Goal: Share content: Distribute website content to other platforms or users

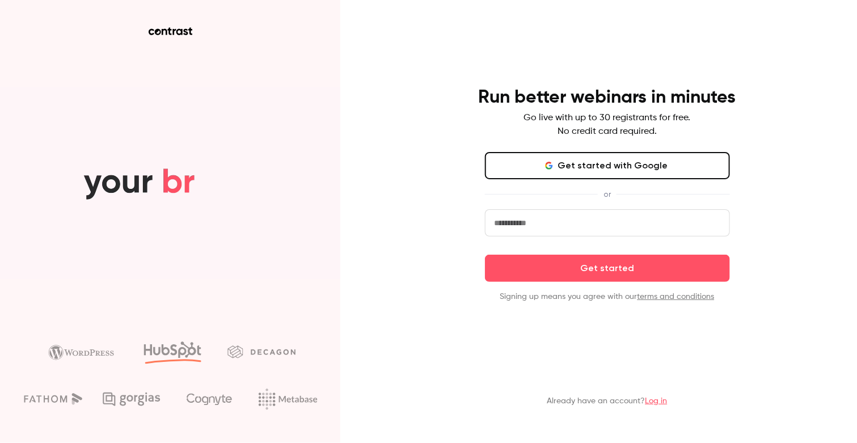
click at [534, 226] on input "email" at bounding box center [607, 222] width 245 height 27
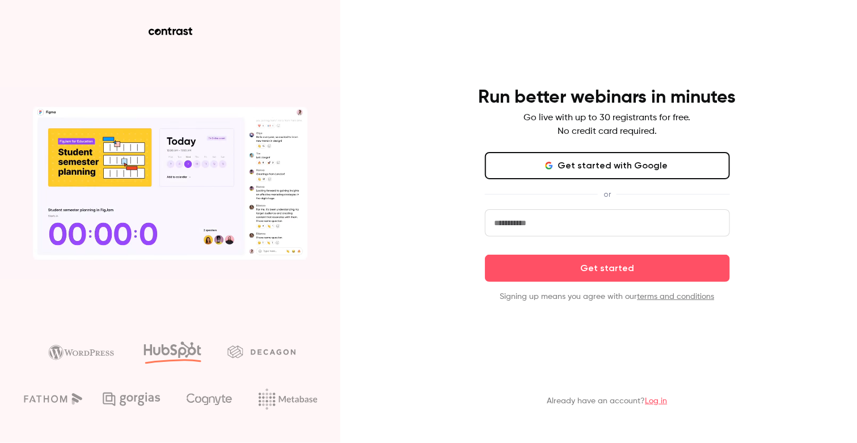
type input "**********"
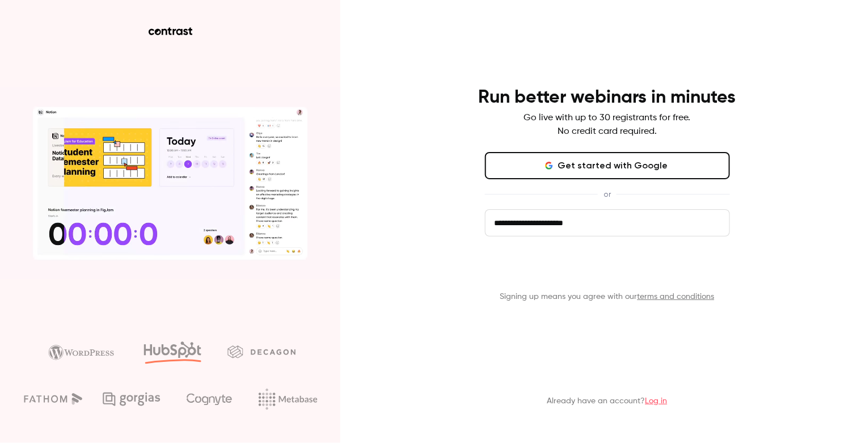
click at [555, 263] on button "Get started" at bounding box center [607, 268] width 245 height 27
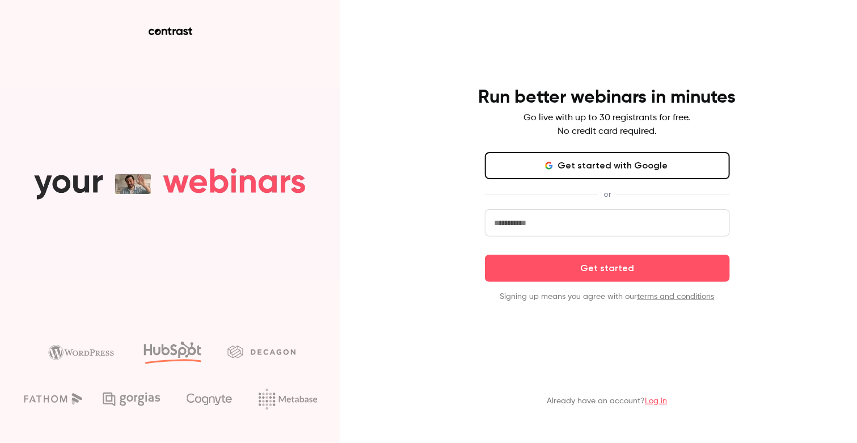
click at [653, 401] on link "Log in" at bounding box center [657, 401] width 22 height 8
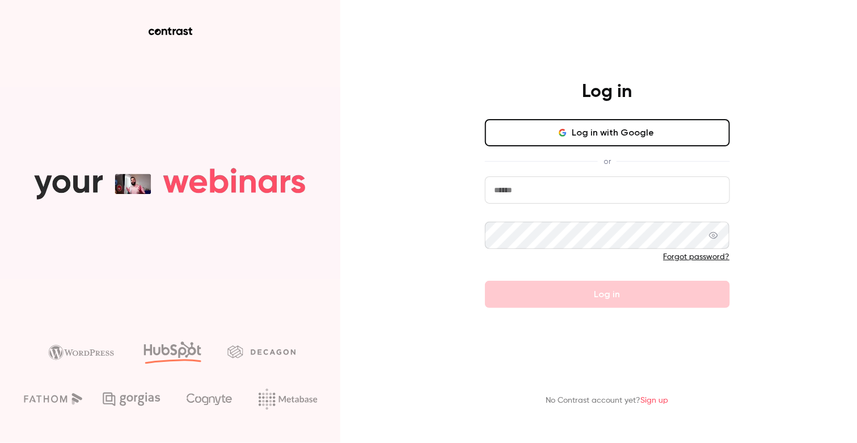
type input "**********"
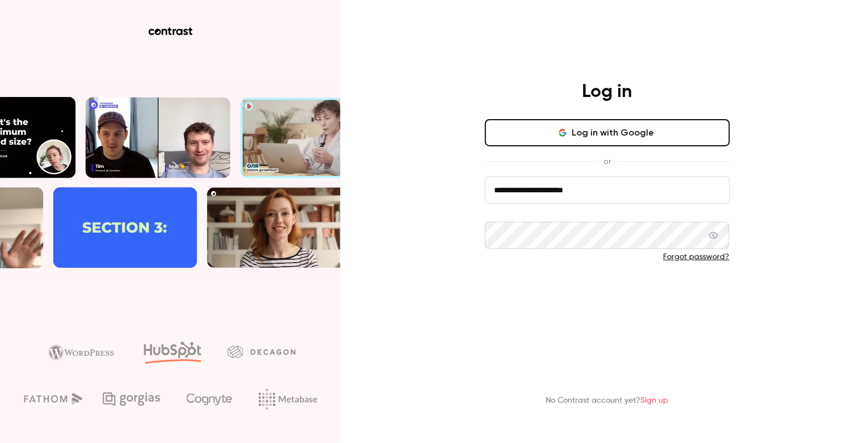
click at [561, 293] on button "Log in" at bounding box center [607, 294] width 245 height 27
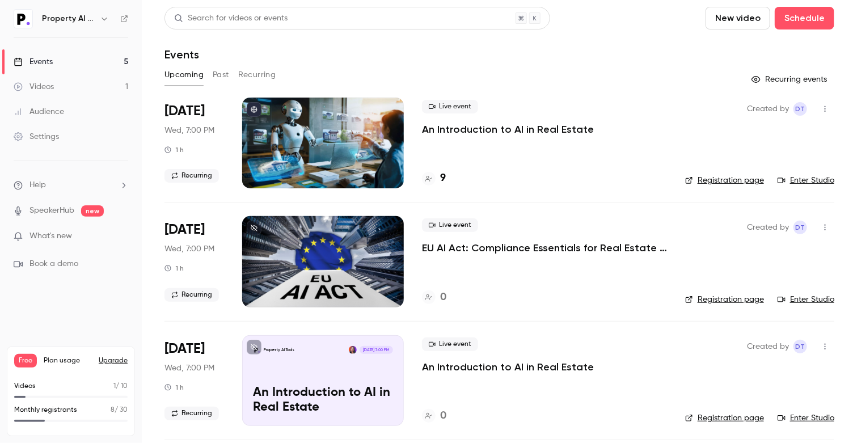
click at [516, 129] on p "An Introduction to AI in Real Estate" at bounding box center [508, 130] width 172 height 14
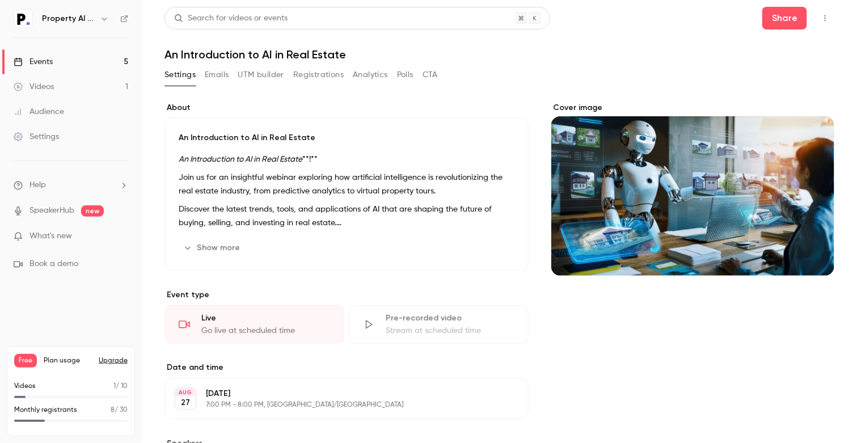
click at [318, 76] on button "Registrations" at bounding box center [318, 75] width 50 height 18
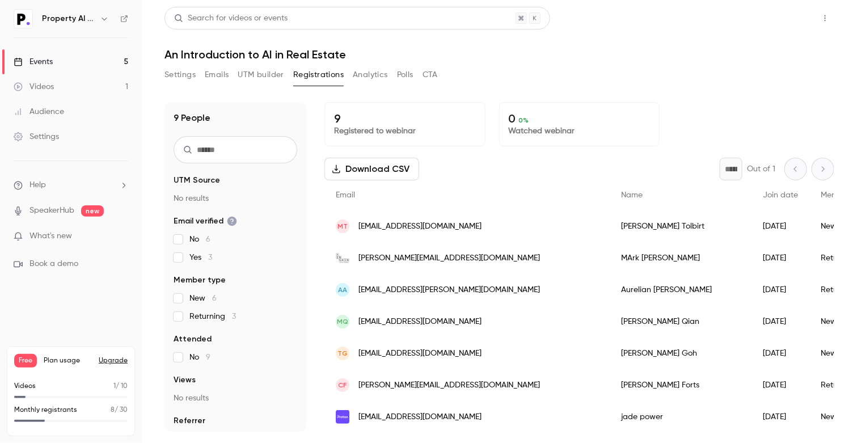
click at [791, 23] on button "Share" at bounding box center [784, 18] width 45 height 23
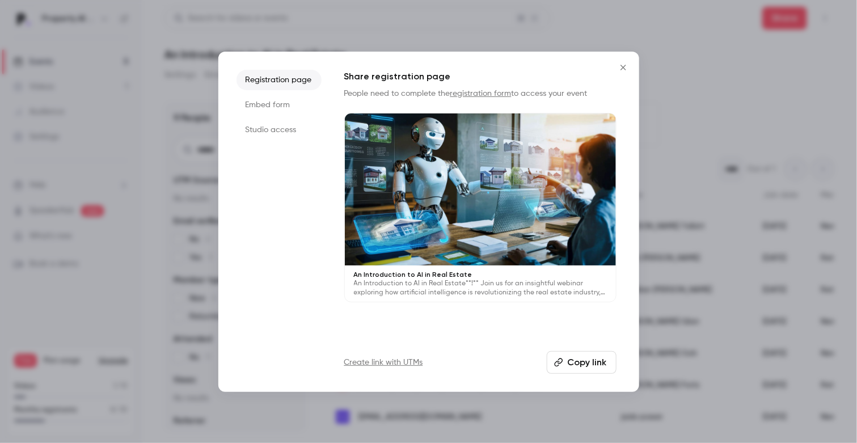
click at [486, 95] on link "registration form" at bounding box center [480, 94] width 61 height 8
click at [579, 360] on button "Copy link" at bounding box center [582, 362] width 70 height 23
click at [623, 65] on icon "Close" at bounding box center [624, 67] width 14 height 9
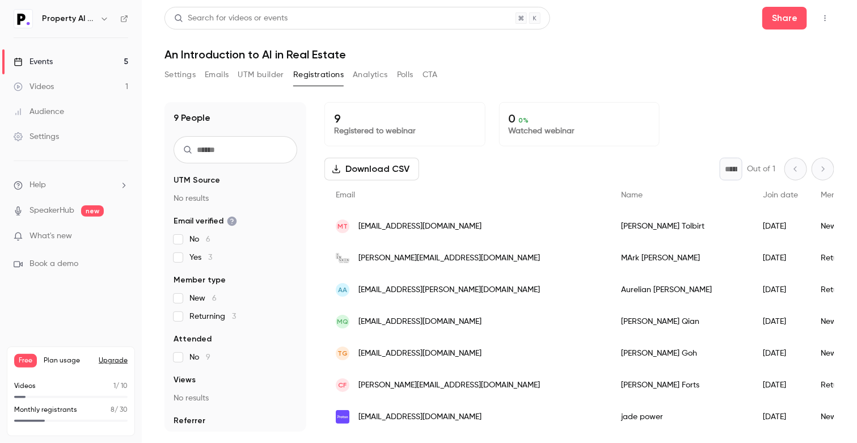
click at [65, 57] on link "Events 5" at bounding box center [71, 61] width 142 height 25
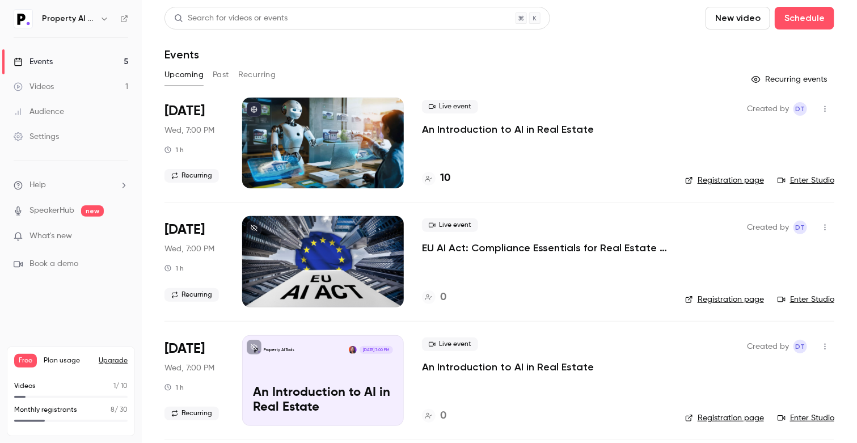
click at [474, 115] on div "Live event An Introduction to AI in Real Estate" at bounding box center [544, 118] width 245 height 36
click at [474, 119] on div "Live event An Introduction to AI in Real Estate" at bounding box center [544, 118] width 245 height 36
click at [478, 132] on p "An Introduction to AI in Real Estate" at bounding box center [508, 130] width 172 height 14
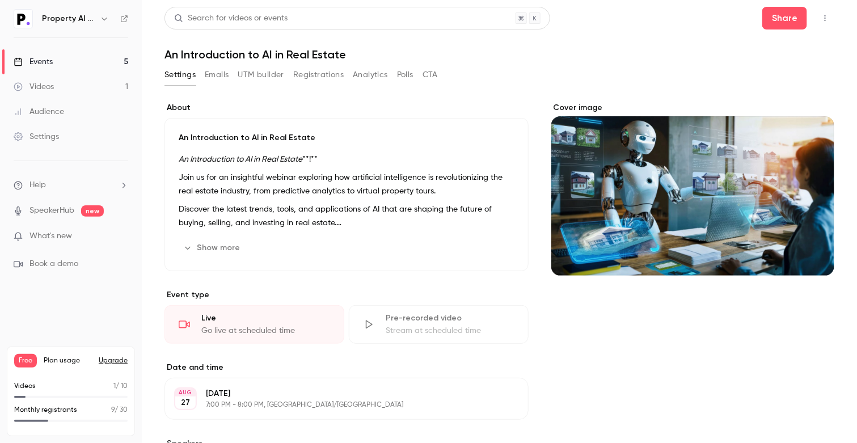
click at [223, 81] on button "Emails" at bounding box center [217, 75] width 24 height 18
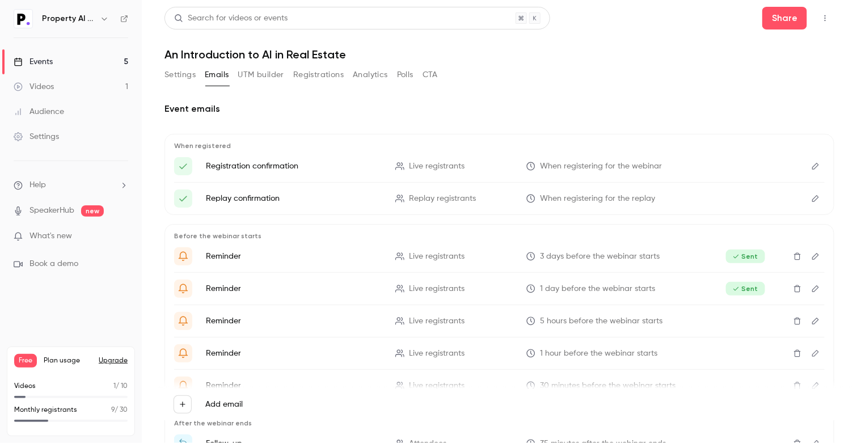
click at [584, 113] on h2 "Event emails" at bounding box center [500, 109] width 670 height 14
click at [104, 17] on icon "button" at bounding box center [104, 18] width 9 height 9
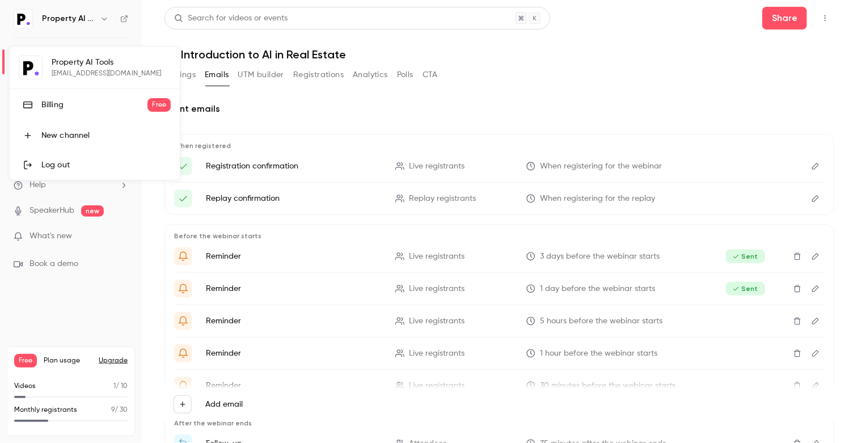
click at [83, 161] on div "Log out" at bounding box center [105, 164] width 129 height 11
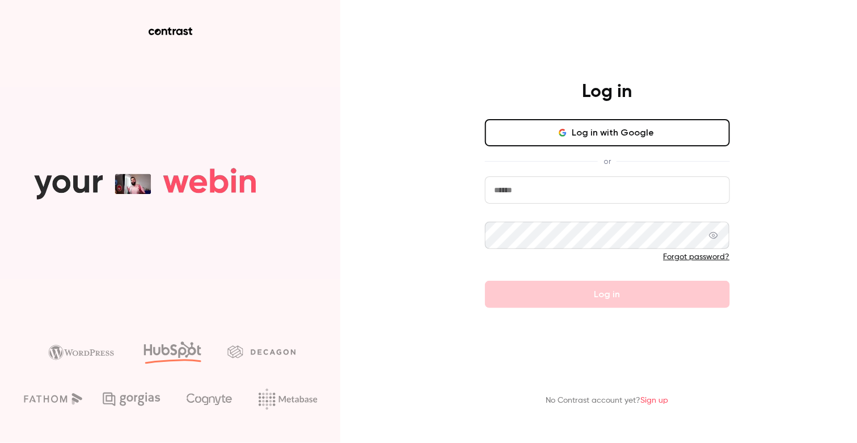
type input "**********"
